Goal: Browse casually

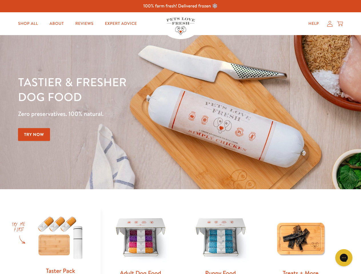
click at [180, 137] on div "Tastier & fresher dog food Zero preservatives. 100% natural. Try Now" at bounding box center [126, 112] width 216 height 75
click at [343, 258] on icon "Gorgias live chat" at bounding box center [343, 257] width 5 height 5
